Goal: Ask a question: Seek information or help from site administrators or community

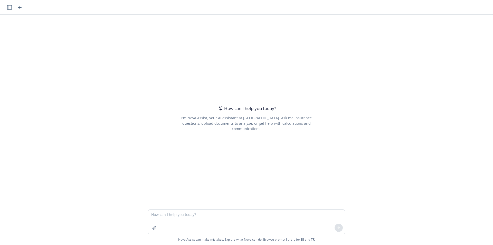
click at [211, 223] on textarea at bounding box center [246, 222] width 197 height 24
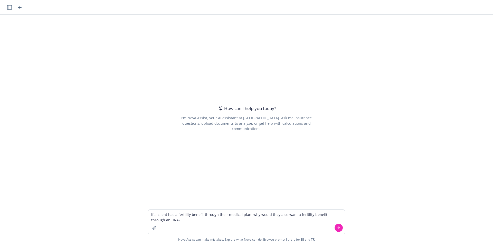
drag, startPoint x: 302, startPoint y: 215, endPoint x: 311, endPoint y: 193, distance: 24.2
click at [274, 164] on div "How can I help you [DATE]? I'm Nova Assist, your AI assistant at Newfront. Ask …" at bounding box center [246, 118] width 197 height 158
click at [295, 214] on textarea "if a client has a fertility benefit through their medical plan, why would they …" at bounding box center [246, 222] width 197 height 24
type textarea "if a client has a fertility benefit through their medical plan, why would they …"
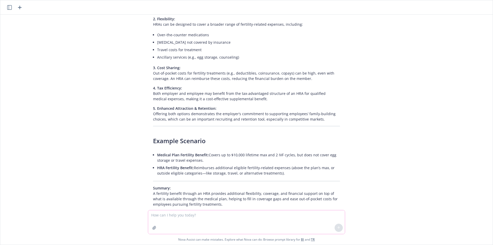
scroll to position [122, 0]
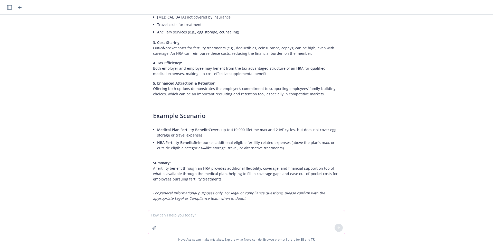
click at [203, 220] on textarea at bounding box center [246, 222] width 197 height 24
type textarea "s"
click at [251, 234] on span "Nova Assist can make mistakes. Explore what Nova can do: Browse prompt library …" at bounding box center [246, 239] width 489 height 11
drag, startPoint x: 267, startPoint y: 214, endPoint x: 123, endPoint y: 214, distance: 143.8
click at [123, 214] on div "if a member uses the fertility through Cigna would theya lso be Nova Assist can…" at bounding box center [246, 226] width 493 height 35
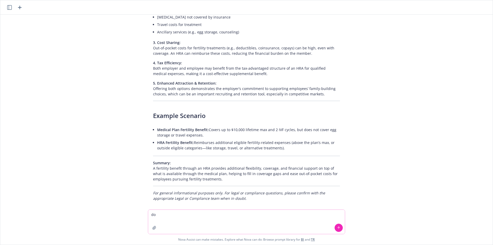
type textarea "d"
type textarea "If a client puts a fertility HRA in place, would the medical carrier not cover …"
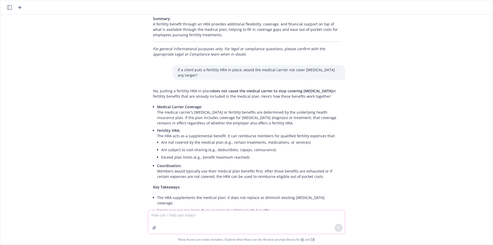
scroll to position [284, 0]
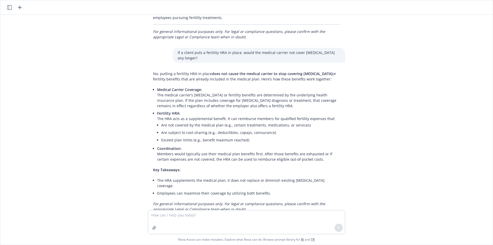
click at [420, 98] on div "if a client has a fertility benefit through their medical plan, why would they …" at bounding box center [246, 112] width 493 height 195
click at [227, 216] on textarea at bounding box center [246, 222] width 197 height 24
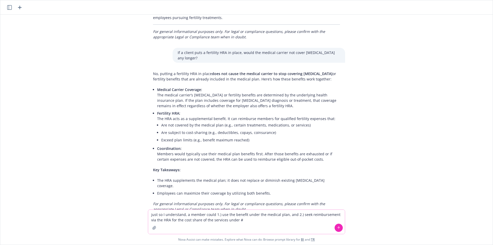
type textarea "just so I understand, a member could 1.) use the benefit under the medical plan…"
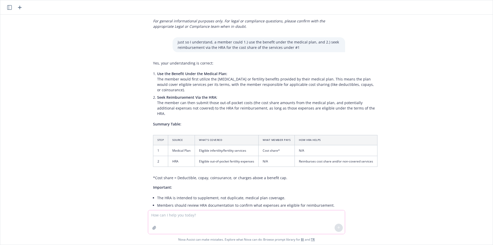
scroll to position [468, 0]
